Goal: Task Accomplishment & Management: Manage account settings

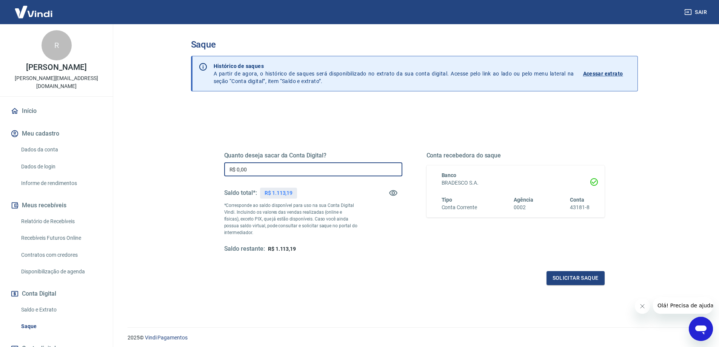
click at [337, 165] on input "R$ 0,00" at bounding box center [313, 169] width 178 height 14
type input "R$ 1.113,19"
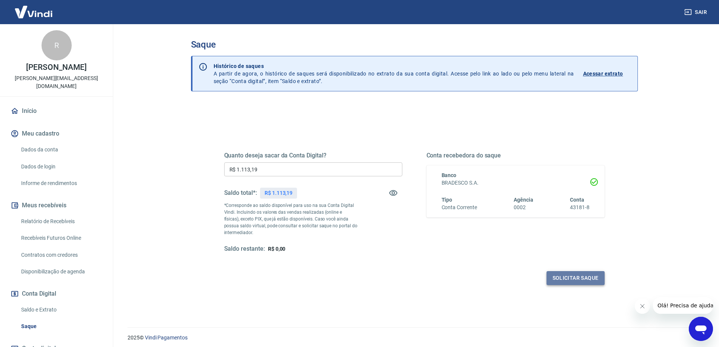
click at [595, 278] on button "Solicitar saque" at bounding box center [575, 278] width 58 height 14
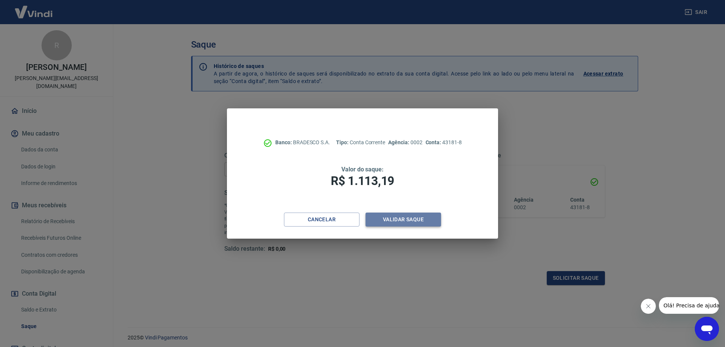
click at [417, 217] on button "Validar saque" at bounding box center [402, 219] width 75 height 14
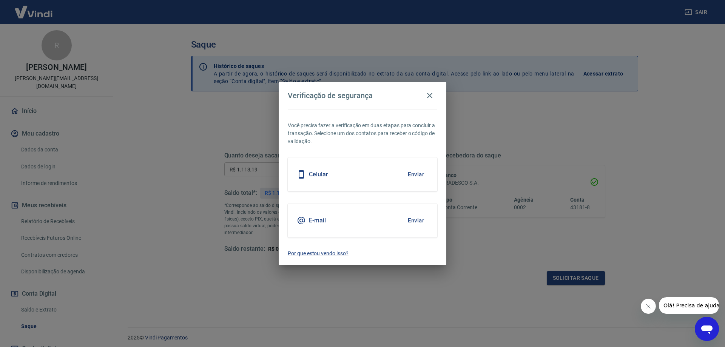
click at [410, 172] on button "Enviar" at bounding box center [415, 174] width 25 height 16
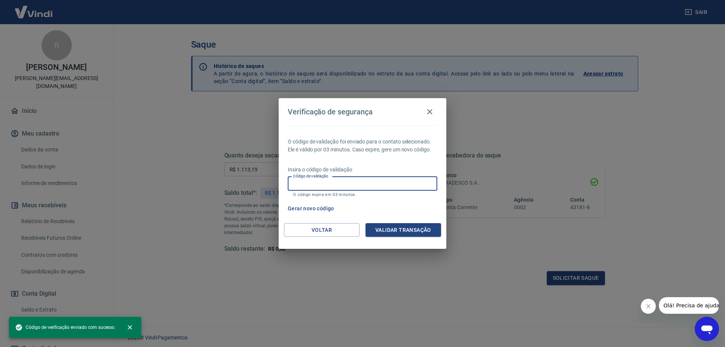
click at [379, 185] on input "Código de validação" at bounding box center [362, 184] width 149 height 14
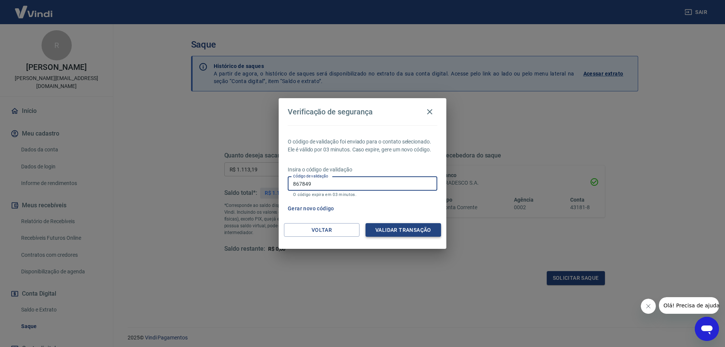
type input "867849"
click at [411, 225] on button "Validar transação" at bounding box center [402, 230] width 75 height 14
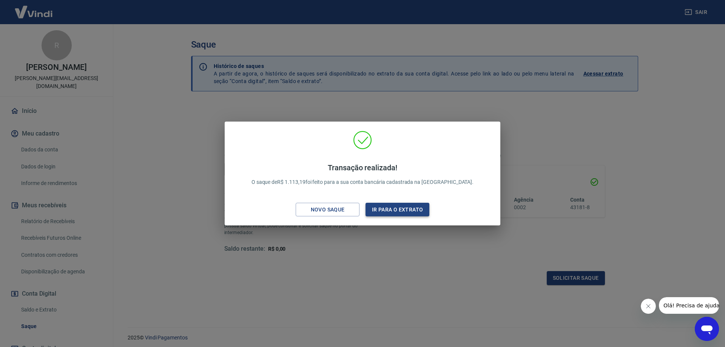
click at [377, 206] on button "Ir para o extrato" at bounding box center [397, 210] width 64 height 14
